Goal: Navigation & Orientation: Find specific page/section

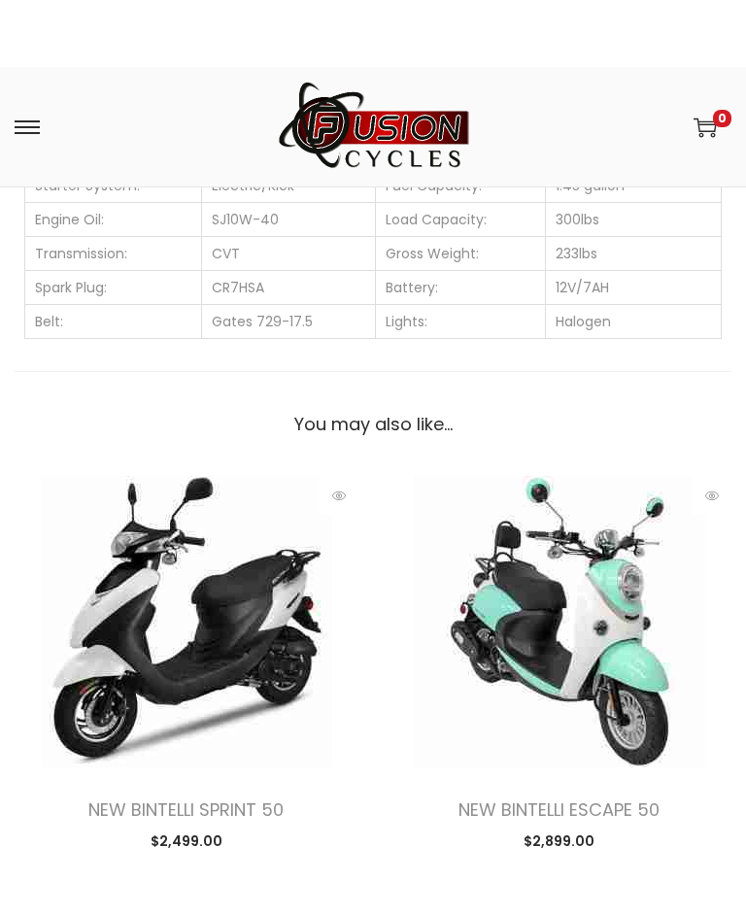
scroll to position [2388, 0]
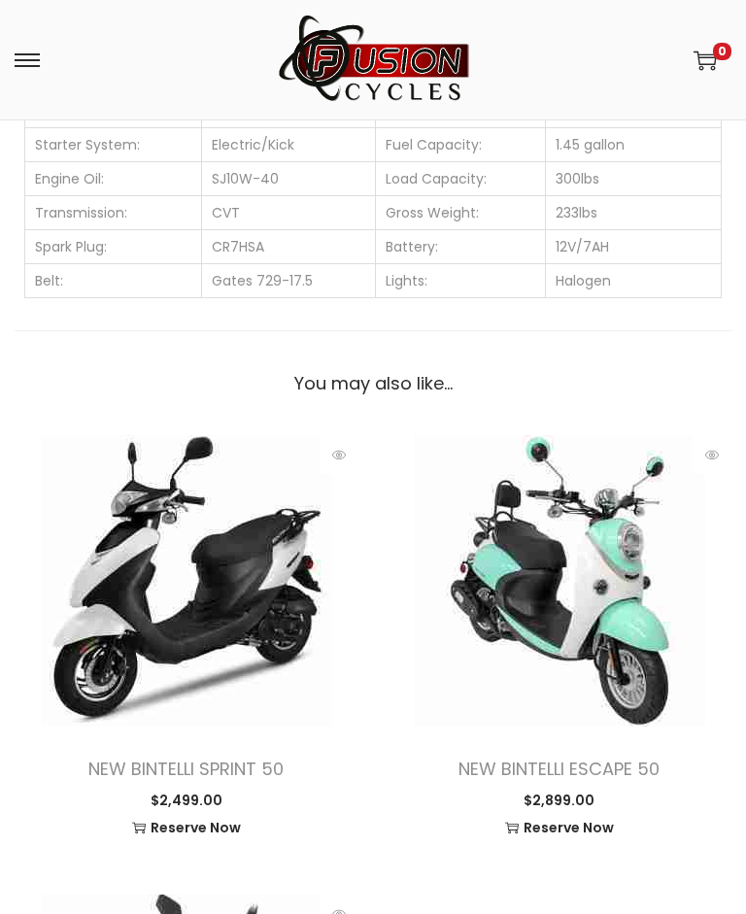
click at [205, 769] on link "NEW BINTELLI SPRINT 50" at bounding box center [185, 768] width 195 height 24
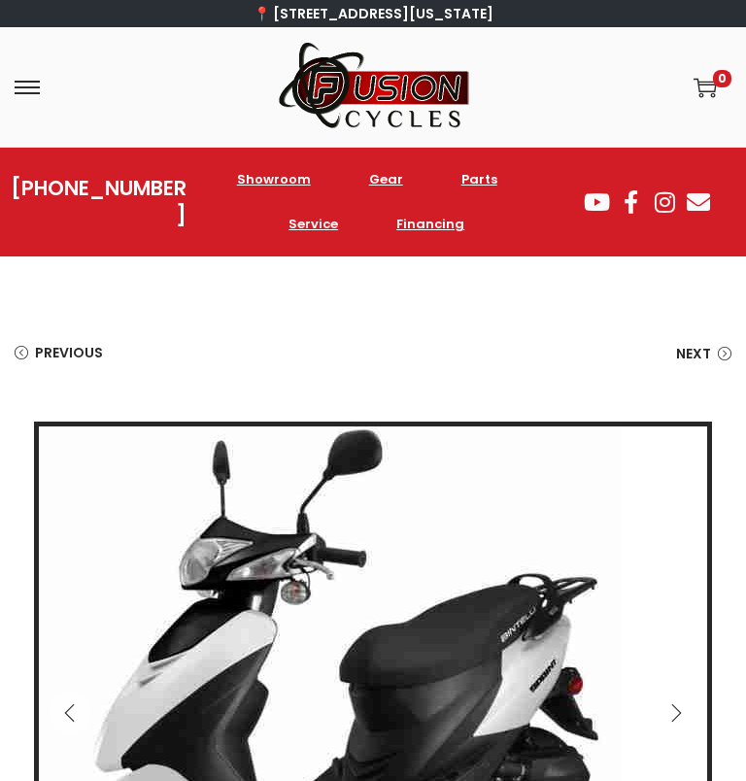
click at [321, 224] on link "Service" at bounding box center [313, 224] width 88 height 45
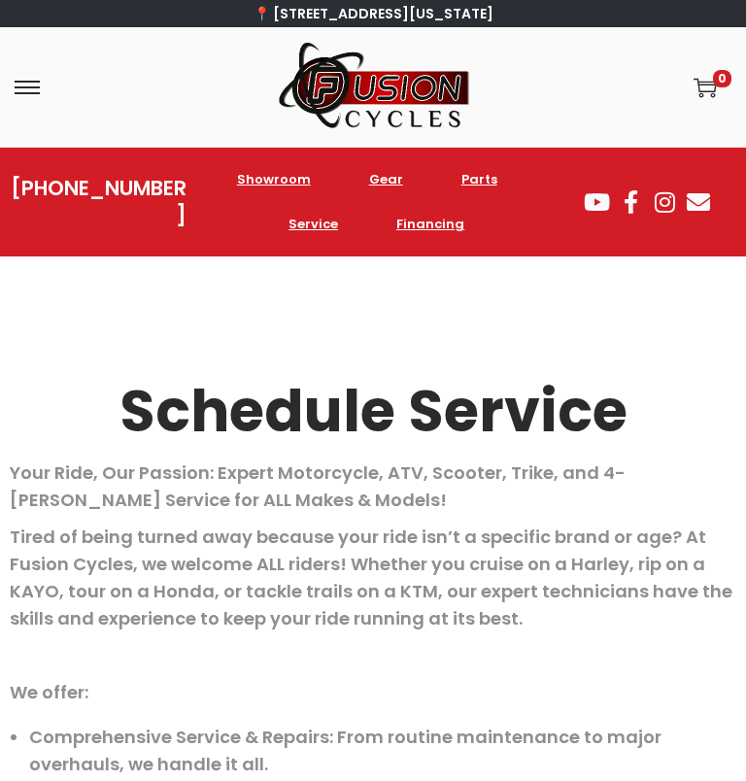
click at [481, 179] on link "Parts" at bounding box center [479, 179] width 75 height 45
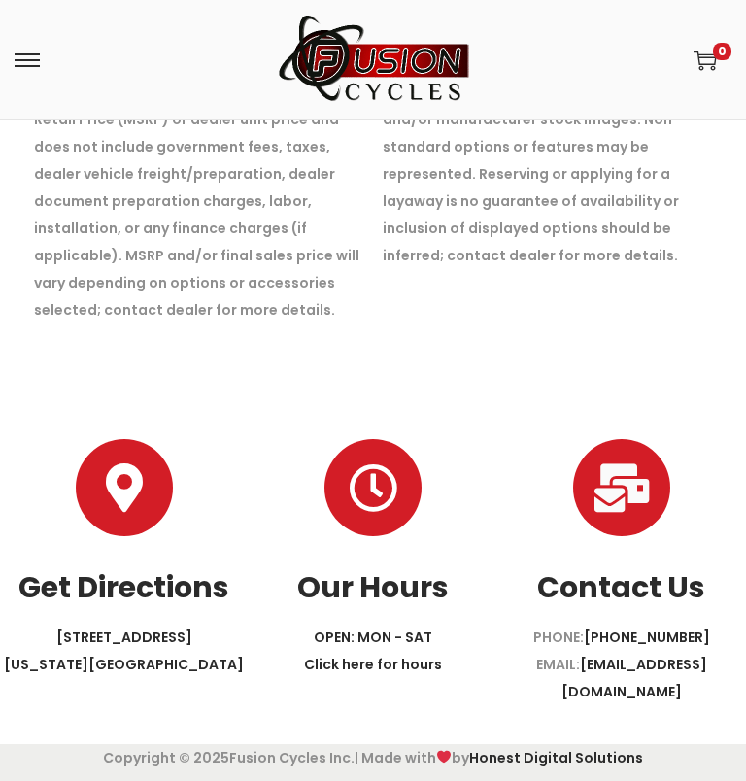
scroll to position [5292, 0]
click at [37, 62] on span at bounding box center [27, 60] width 25 height 25
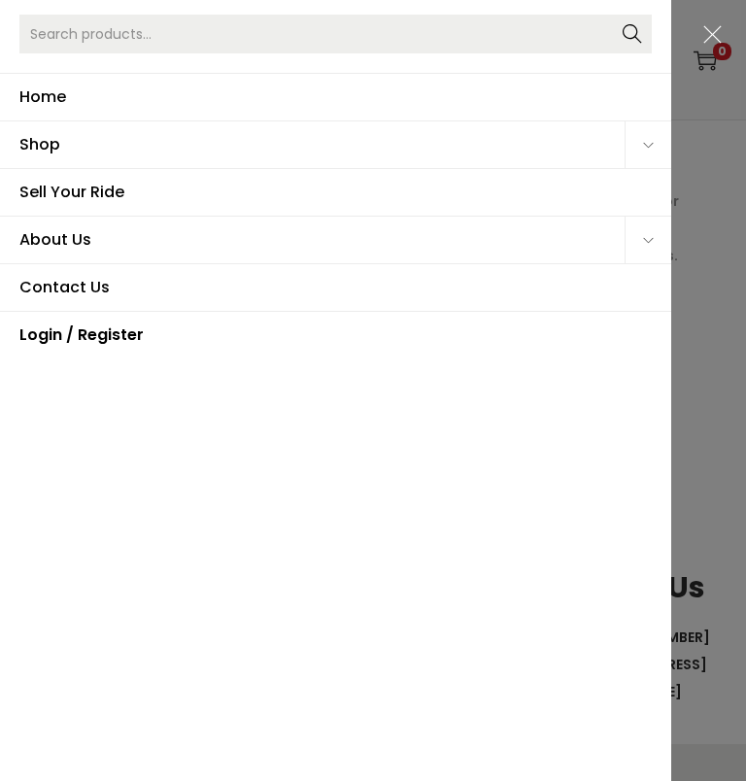
scroll to position [5291, 0]
click at [83, 197] on span "Sell Your Ride" at bounding box center [335, 192] width 632 height 47
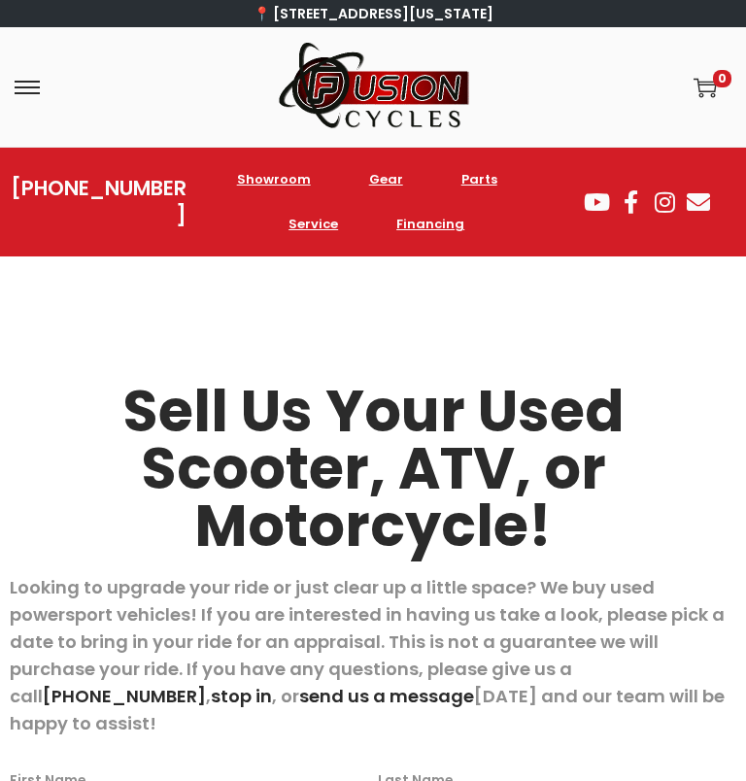
click at [21, 88] on span at bounding box center [27, 87] width 25 height 2
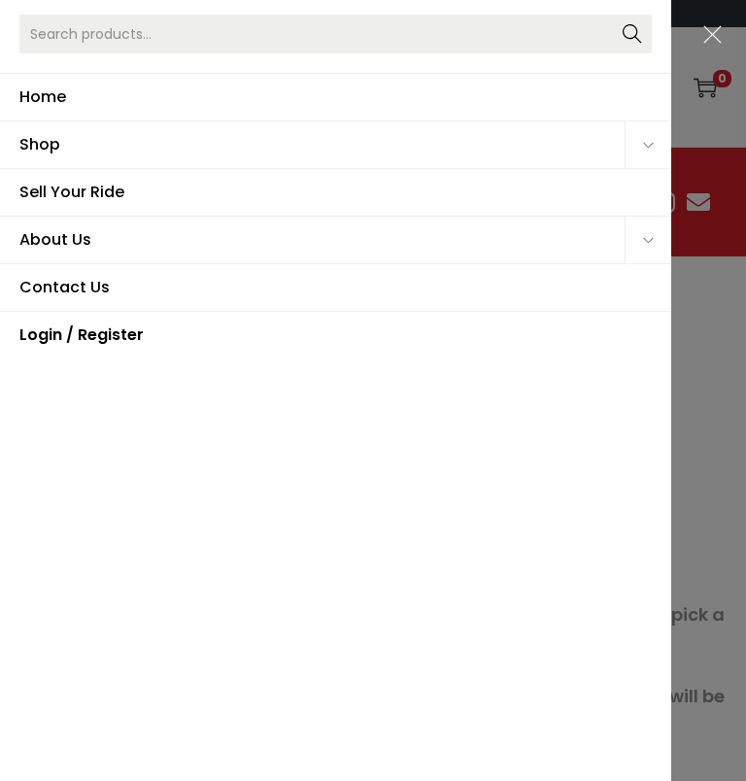
click at [59, 147] on span "Shop" at bounding box center [321, 144] width 605 height 47
click at [648, 144] on icon "Primary navigation" at bounding box center [648, 145] width 11 height 11
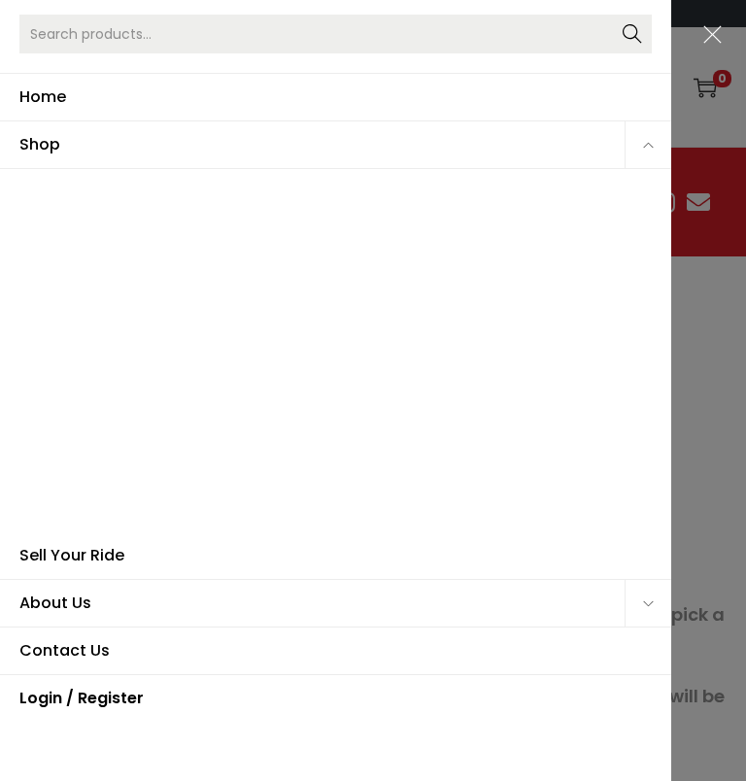
click at [106, 355] on link "Scooters" at bounding box center [93, 356] width 139 height 48
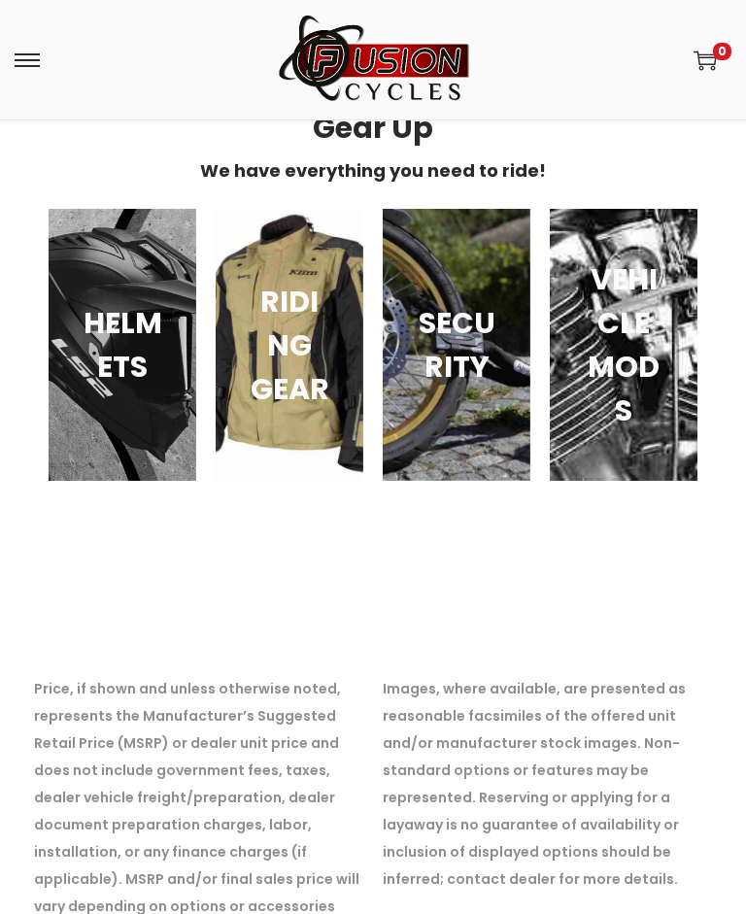
scroll to position [4254, 0]
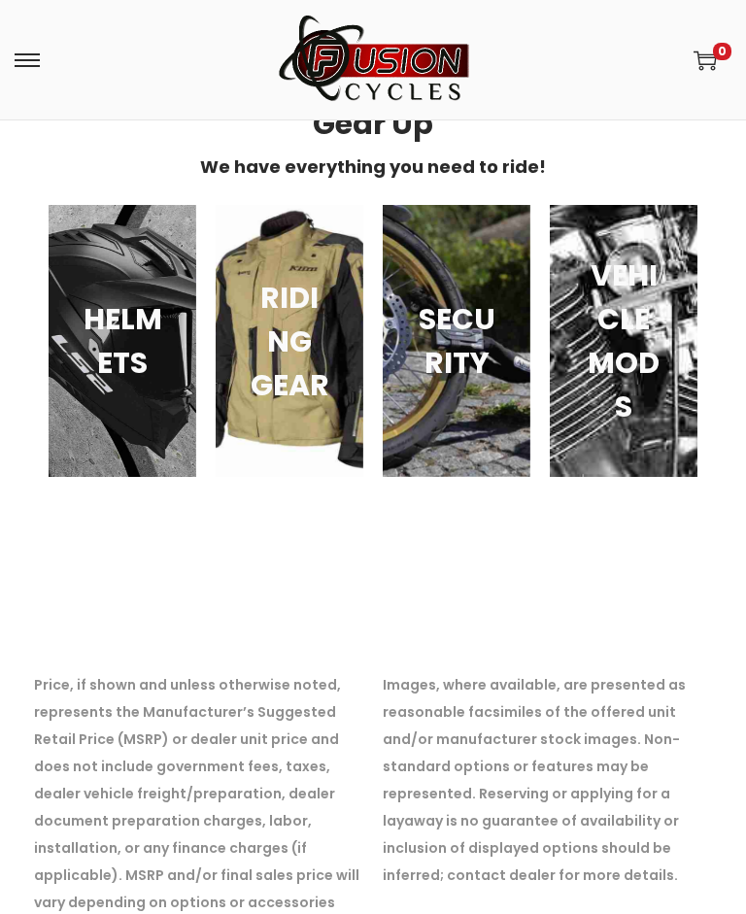
click at [451, 361] on div "SECURITY" at bounding box center [457, 341] width 148 height 272
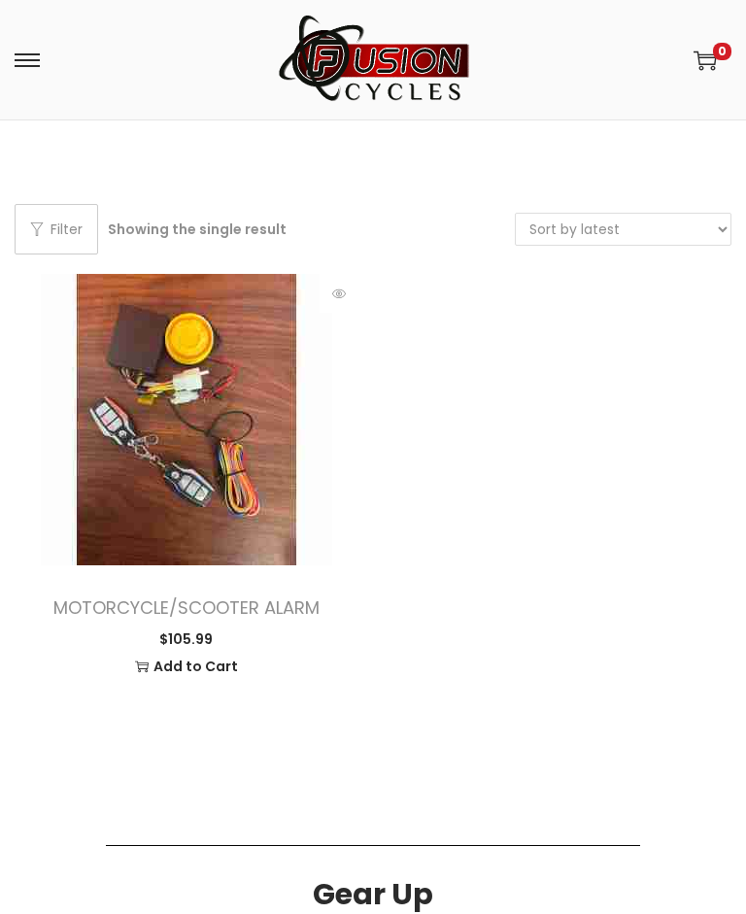
scroll to position [153, 0]
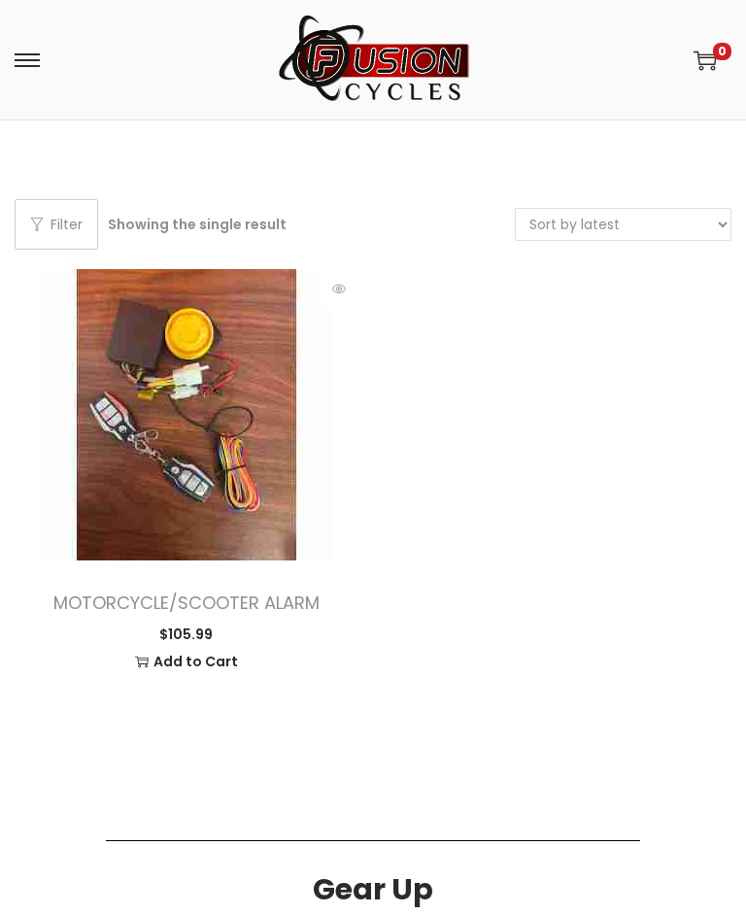
click at [300, 596] on link "MOTORCYCLE/SCOOTER ALARM" at bounding box center [186, 602] width 266 height 24
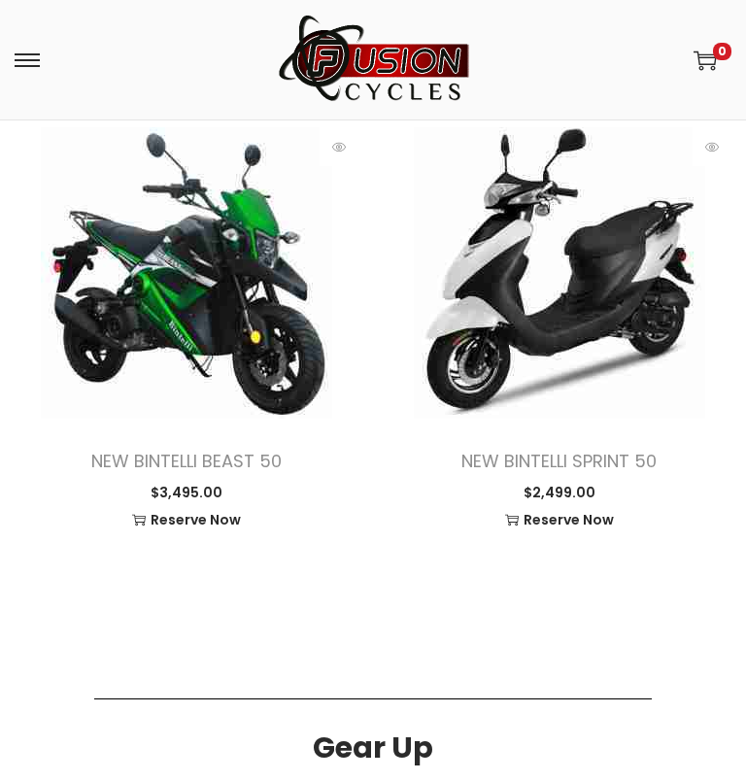
scroll to position [1879, 0]
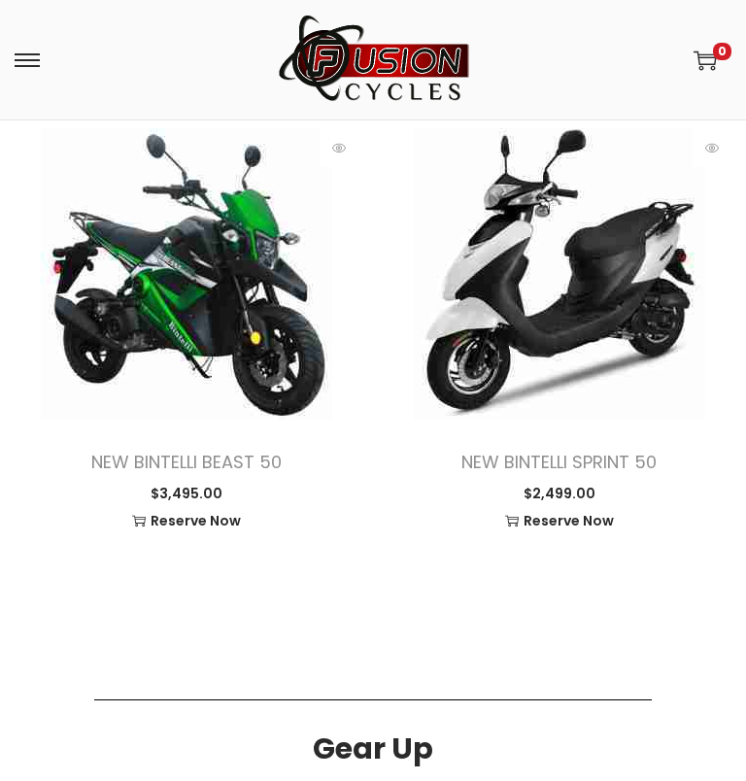
click at [25, 61] on span at bounding box center [27, 60] width 25 height 2
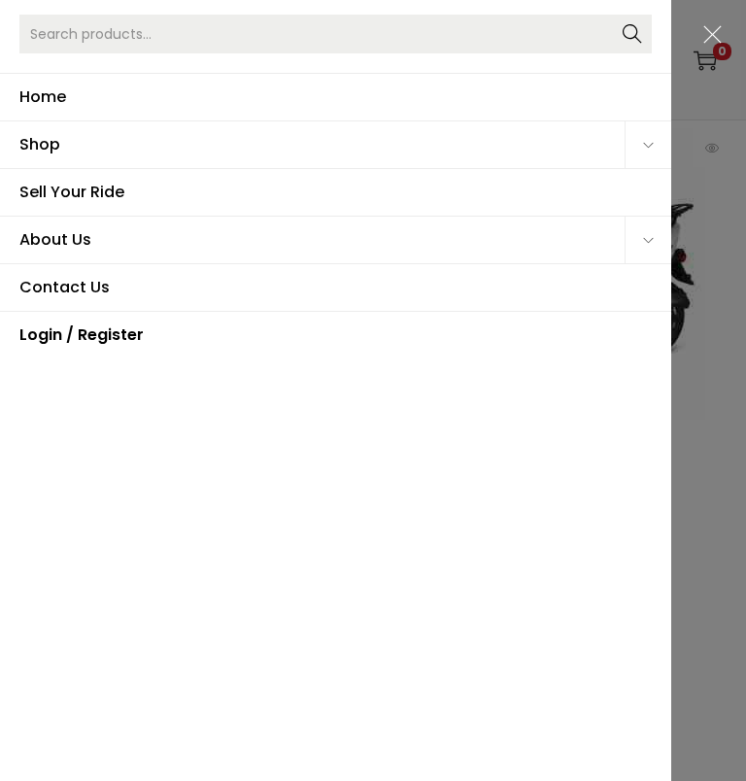
click at [98, 232] on span "About Us" at bounding box center [321, 240] width 605 height 47
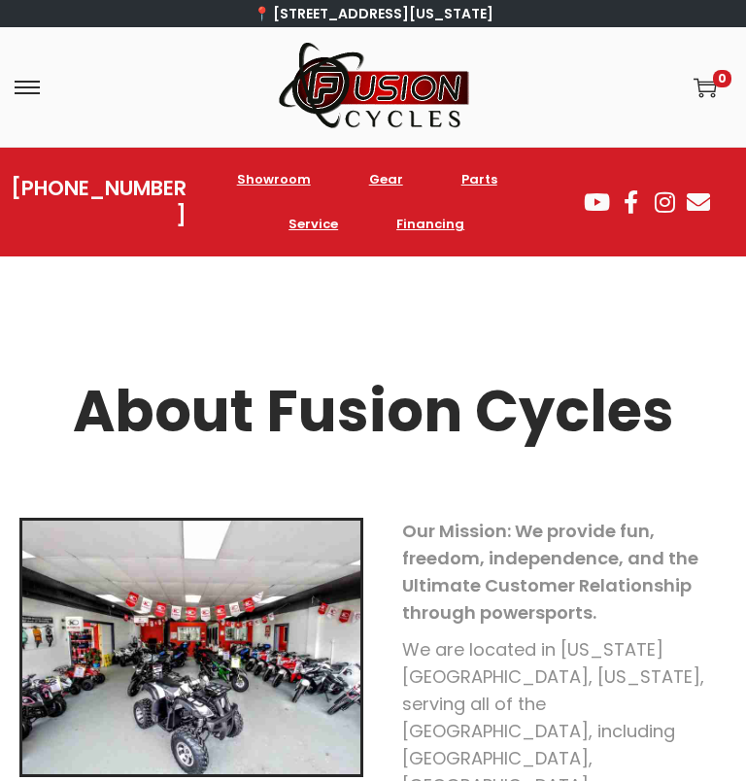
click at [484, 183] on link "Parts" at bounding box center [479, 179] width 75 height 45
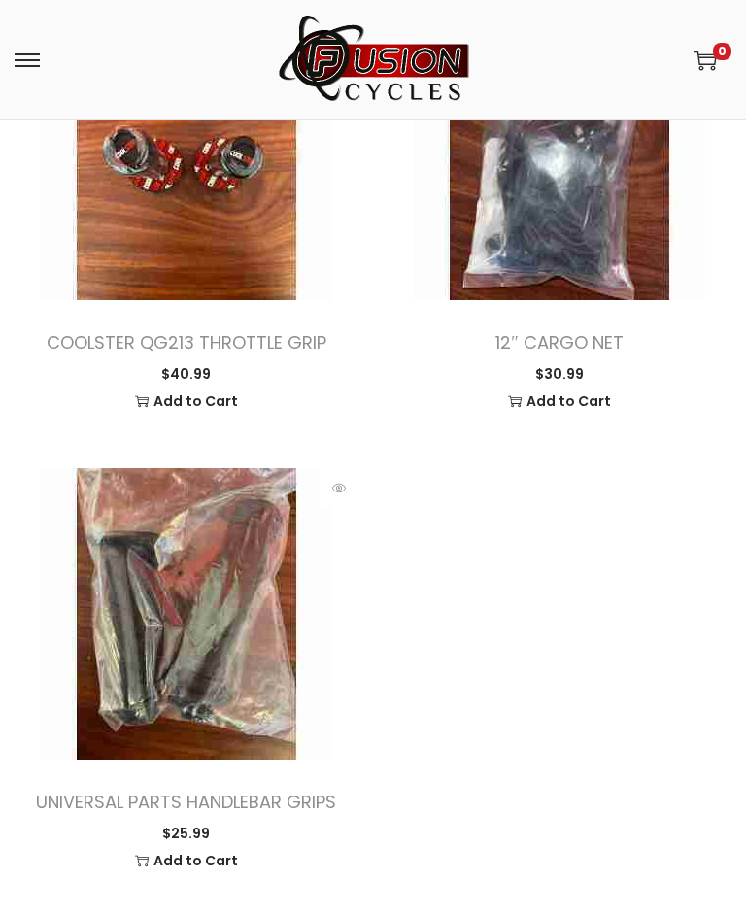
scroll to position [3708, 0]
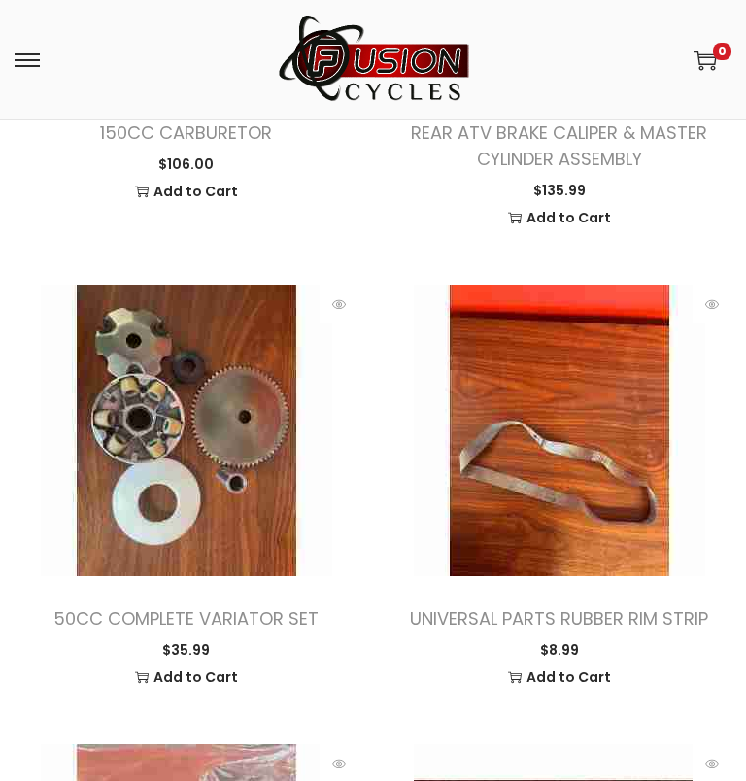
scroll to position [1567, 0]
